Goal: Information Seeking & Learning: Find specific page/section

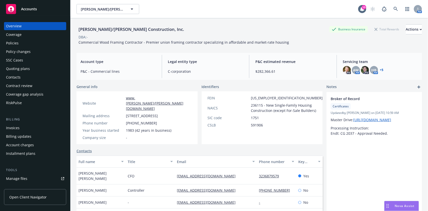
scroll to position [33, 0]
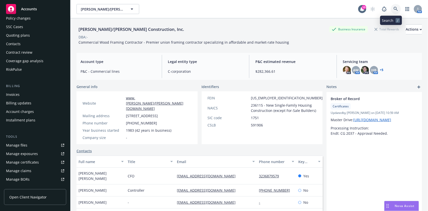
click at [394, 10] on icon at bounding box center [396, 9] width 5 height 5
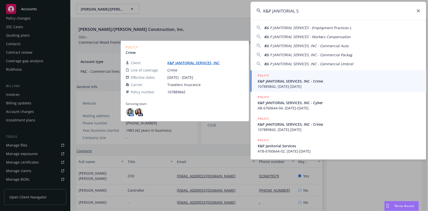
type input "K&P JANITORIAL S"
click at [211, 62] on link "K&P JANITORIAL SERVICES, INC" at bounding box center [196, 63] width 56 height 5
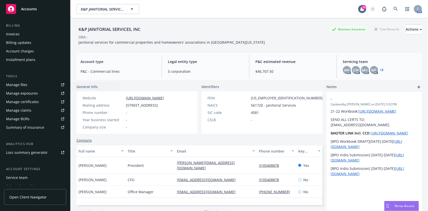
scroll to position [92, 0]
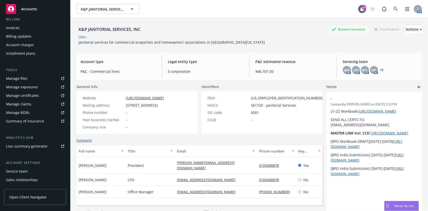
click at [28, 93] on div "Manage certificates" at bounding box center [22, 96] width 33 height 8
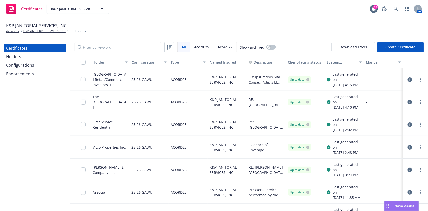
click at [408, 82] on icon "button" at bounding box center [410, 79] width 5 height 5
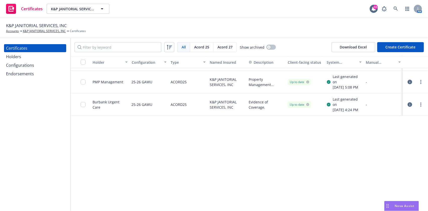
scroll to position [67, 0]
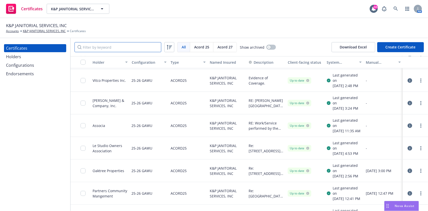
click at [88, 50] on input "Filter by keyword" at bounding box center [118, 47] width 87 height 10
paste input "Ratkovich"
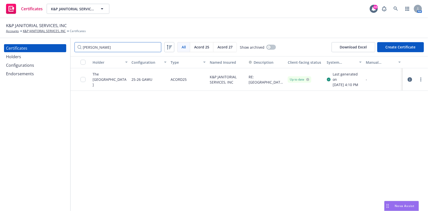
type input "Ratkovich"
click at [411, 82] on icon "button" at bounding box center [410, 79] width 5 height 5
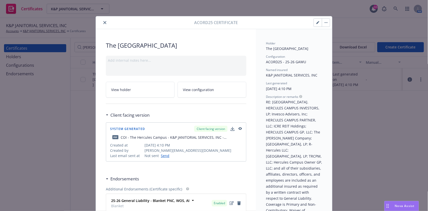
click at [140, 90] on link "View holder" at bounding box center [140, 90] width 69 height 16
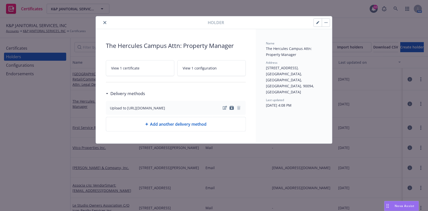
click at [106, 21] on button "close" at bounding box center [105, 23] width 6 height 6
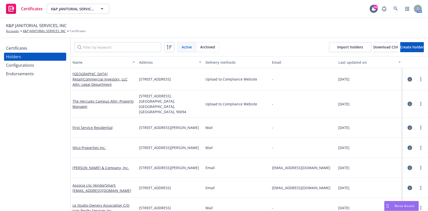
click at [26, 53] on div "Holders" at bounding box center [35, 57] width 58 height 8
click at [26, 47] on div "Certificates" at bounding box center [16, 48] width 21 height 8
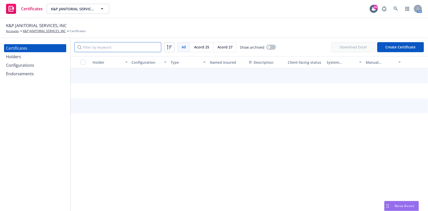
click at [91, 47] on input "Filter by keyword" at bounding box center [118, 47] width 87 height 10
paste input "Ratkovich"
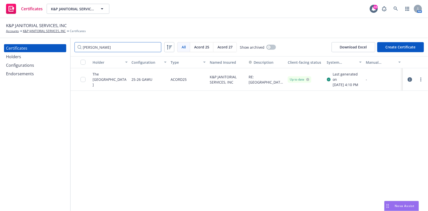
type input "Ratkovich"
click at [409, 82] on icon "button" at bounding box center [410, 79] width 5 height 5
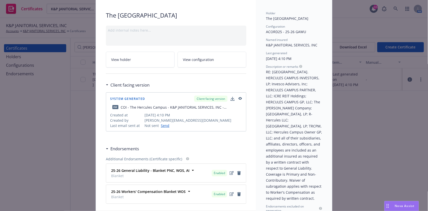
scroll to position [33, 0]
